Goal: Find specific page/section: Find specific page/section

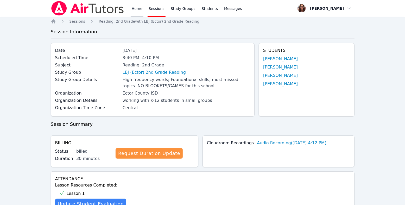
click at [144, 13] on link "Home" at bounding box center [137, 8] width 13 height 17
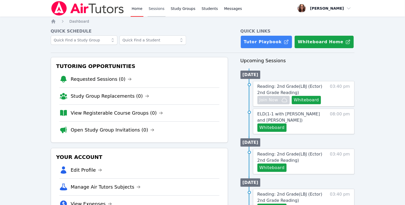
click at [166, 10] on link "Sessions" at bounding box center [157, 8] width 18 height 17
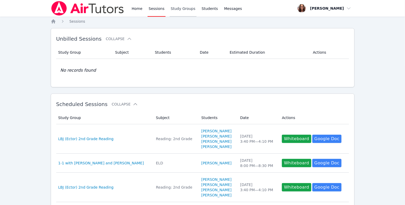
click at [197, 11] on link "Study Groups" at bounding box center [183, 8] width 27 height 17
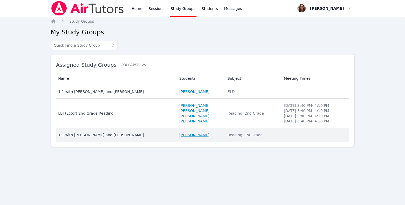
click at [187, 138] on link "[PERSON_NAME]" at bounding box center [195, 134] width 30 height 5
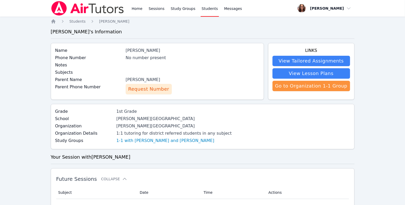
click at [157, 93] on span "Request Number" at bounding box center [148, 88] width 41 height 7
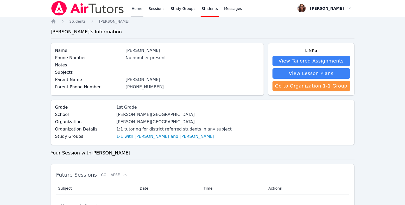
click at [144, 11] on link "Home" at bounding box center [137, 8] width 13 height 17
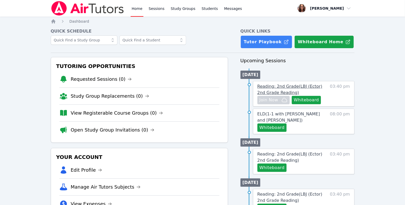
click at [285, 95] on span "Reading: 2nd Grade ( LBJ (Ector) 2nd Grade Reading )" at bounding box center [290, 89] width 65 height 11
